Goal: Navigation & Orientation: Find specific page/section

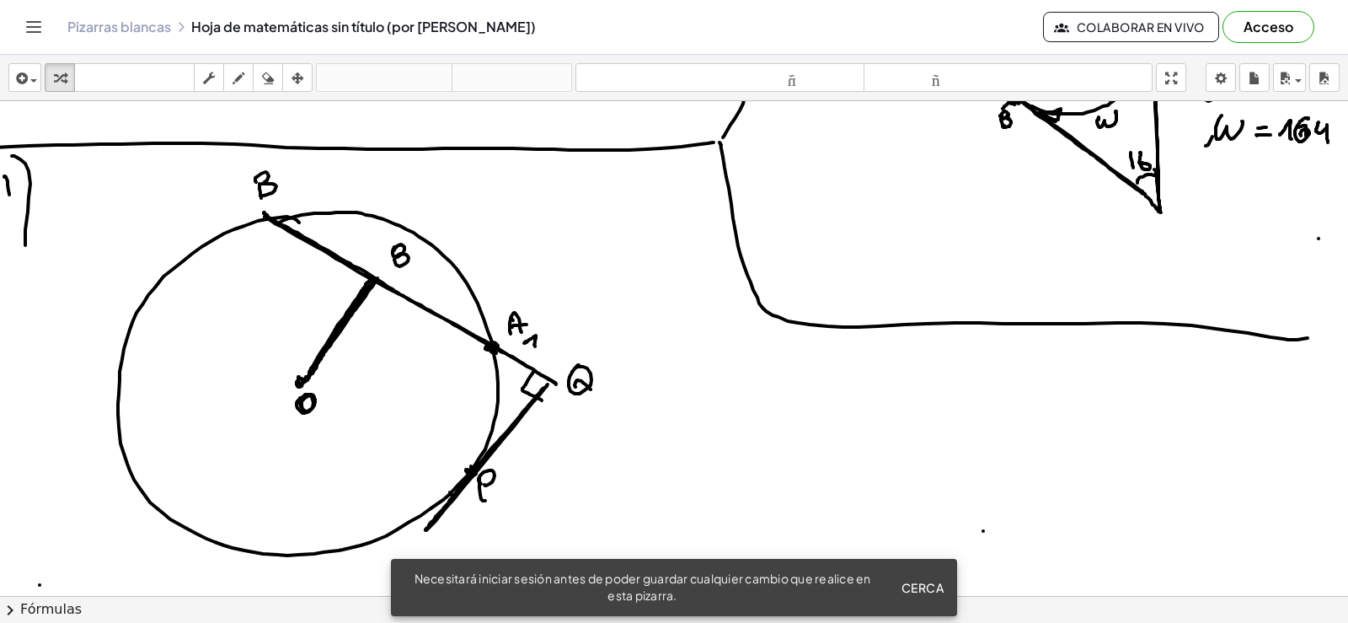
scroll to position [1854, 69]
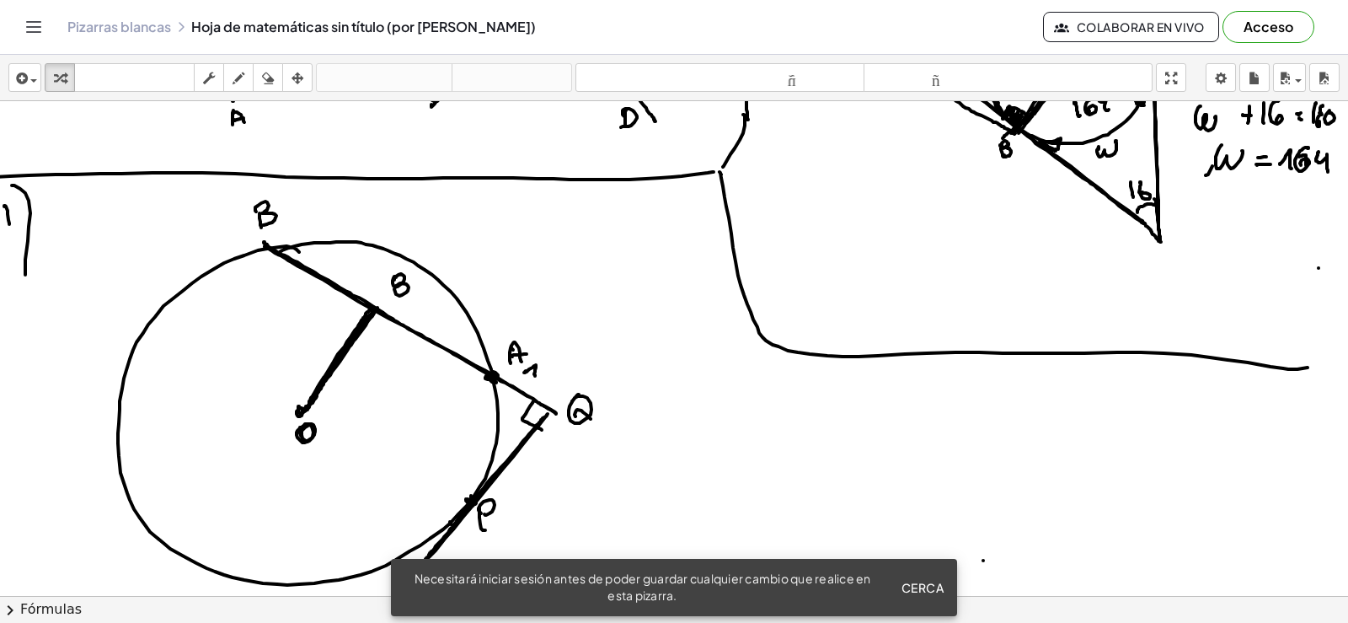
drag, startPoint x: 1301, startPoint y: 580, endPoint x: 1250, endPoint y: 580, distance: 51.4
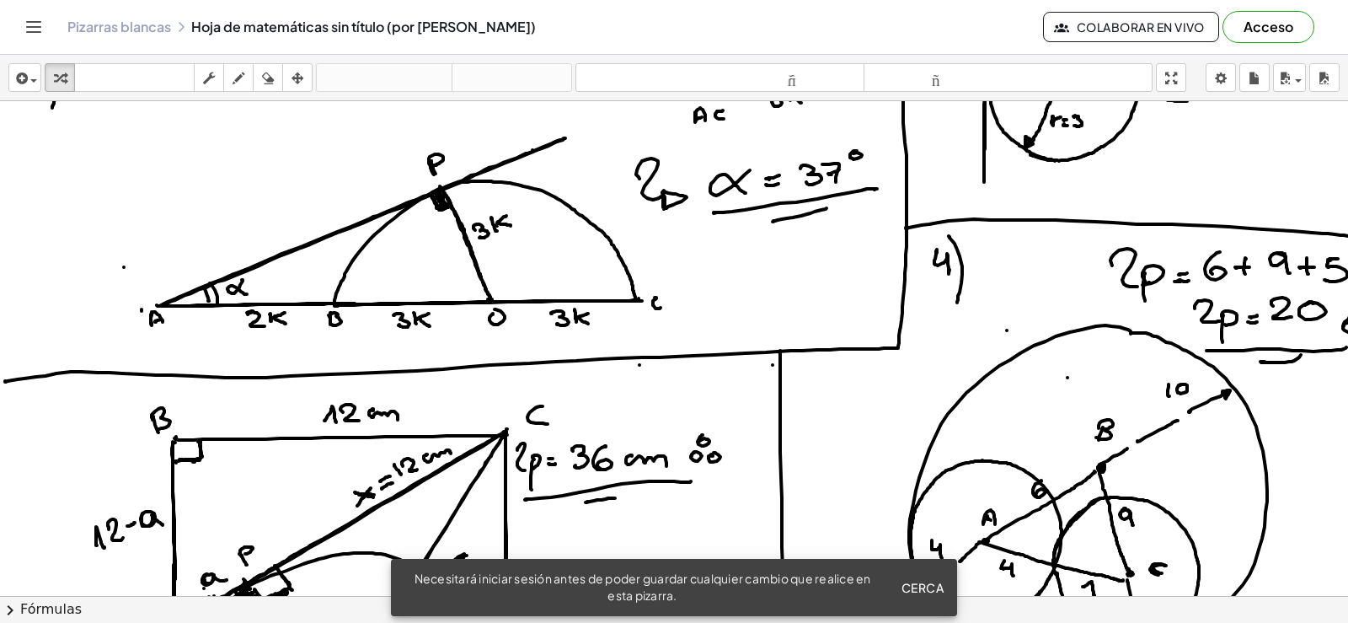
scroll to position [843, 0]
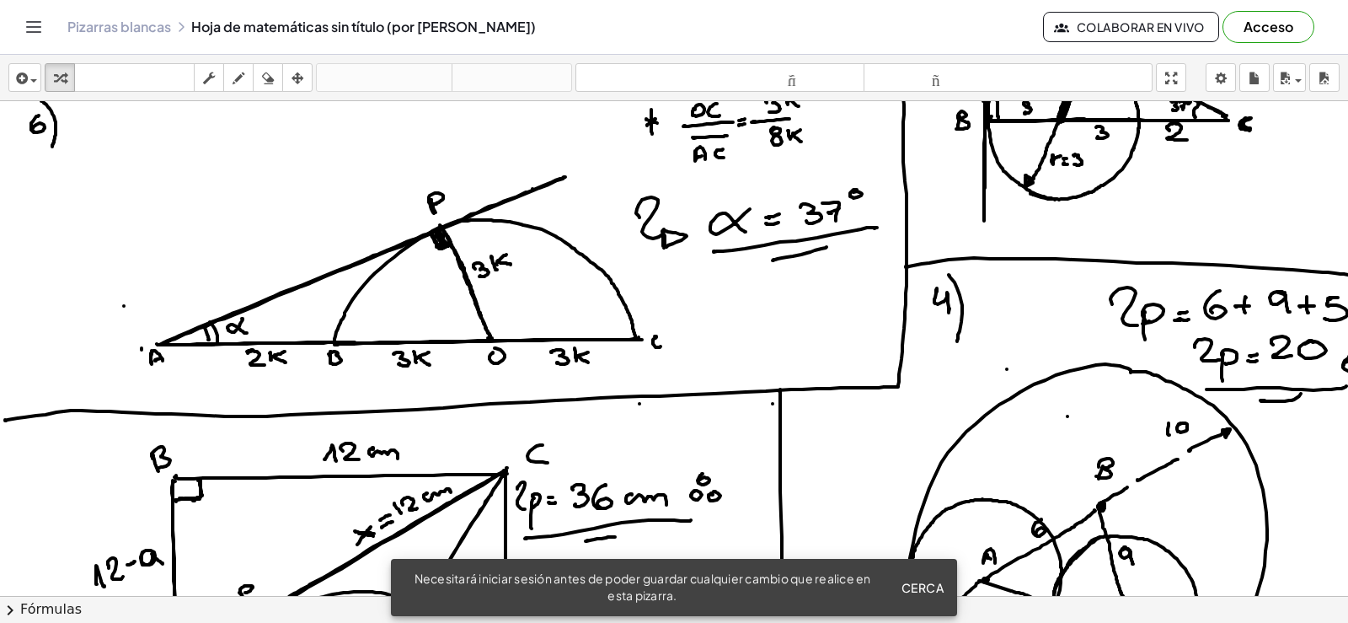
drag, startPoint x: 1025, startPoint y: 581, endPoint x: 1050, endPoint y: 586, distance: 25.1
click at [1035, 583] on div "×" at bounding box center [674, 348] width 1348 height 495
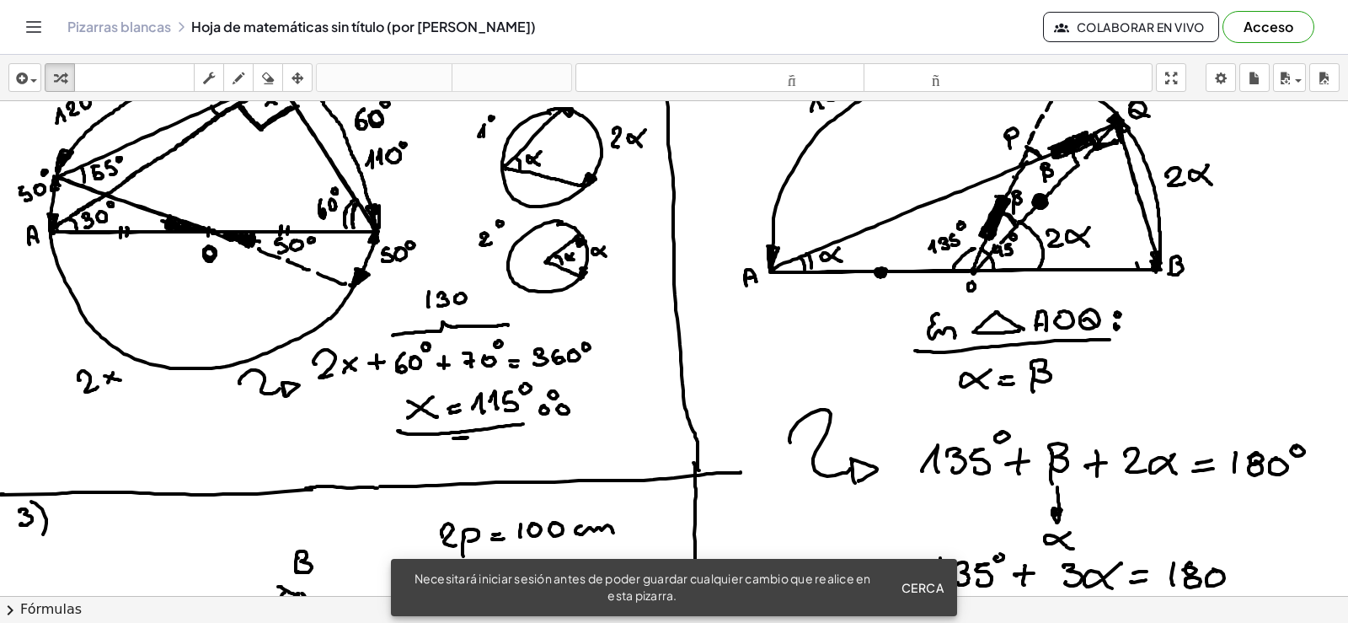
scroll to position [0, 0]
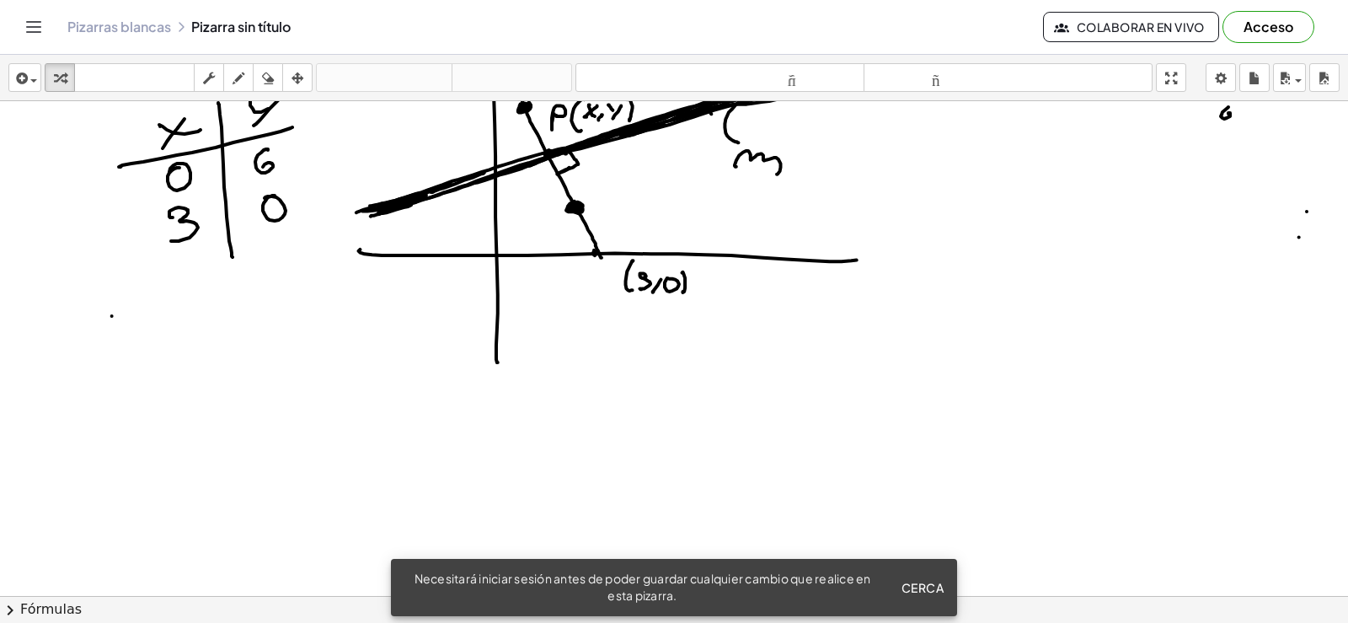
scroll to position [4298, 0]
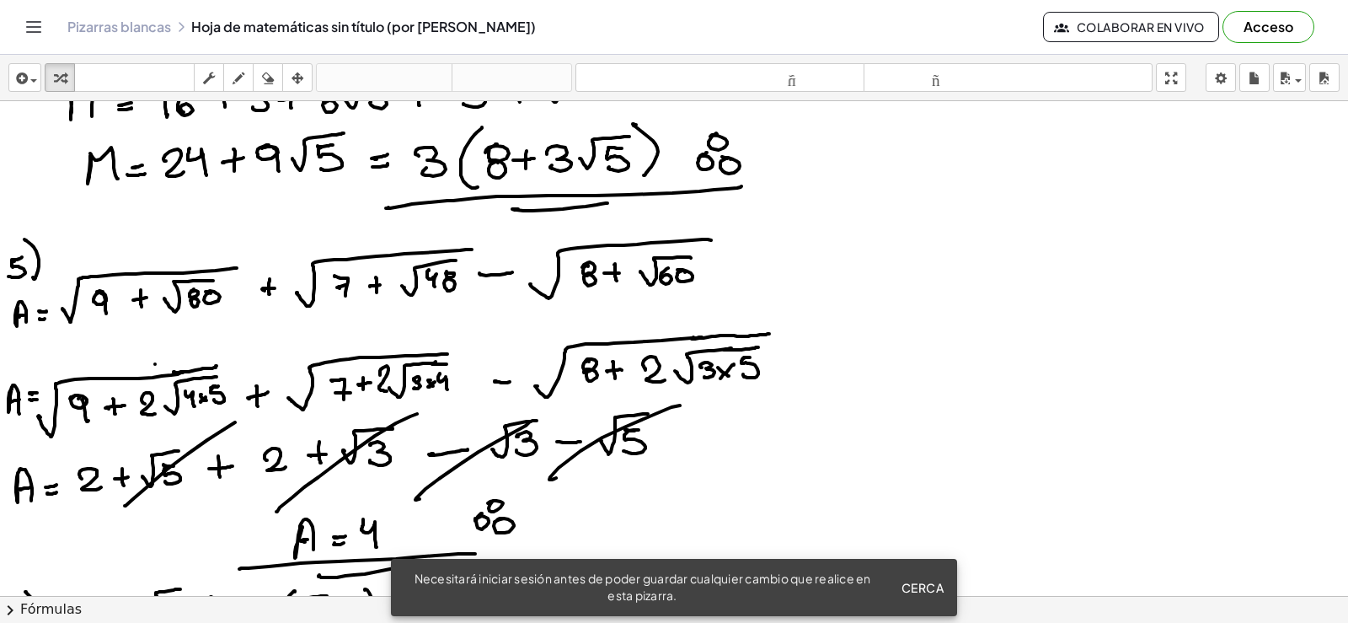
scroll to position [1517, 0]
